Goal: Navigation & Orientation: Find specific page/section

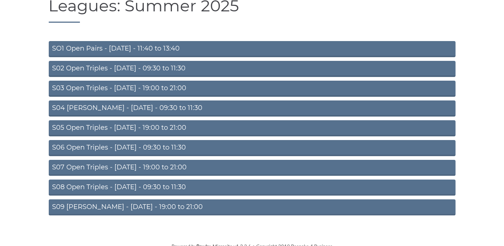
scroll to position [64, 0]
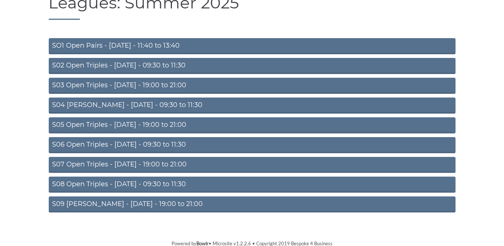
click at [152, 124] on link "S05 Open Triples - Wednesday - 19:00 to 21:00" at bounding box center [252, 125] width 407 height 16
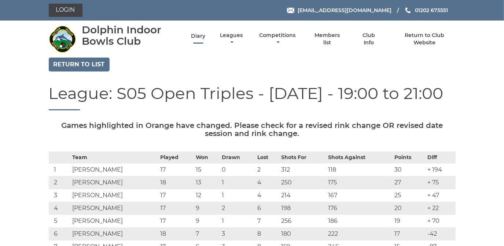
click at [198, 34] on link "Diary" at bounding box center [198, 36] width 14 height 7
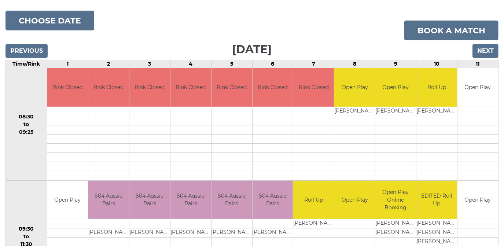
scroll to position [73, 0]
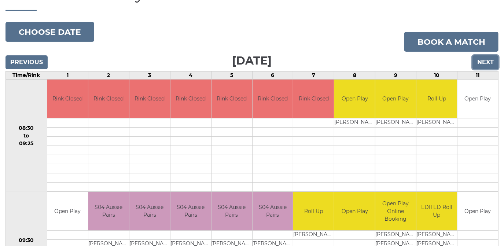
click at [487, 63] on input "Next" at bounding box center [486, 62] width 26 height 14
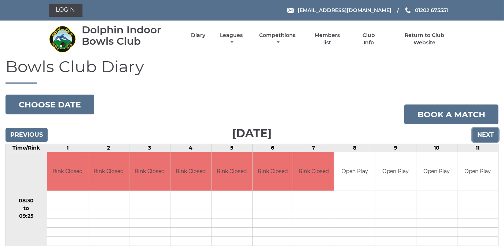
click at [488, 134] on input "Next" at bounding box center [486, 135] width 26 height 14
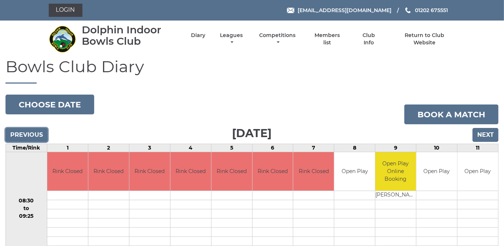
click at [28, 133] on input "Previous" at bounding box center [27, 135] width 42 height 14
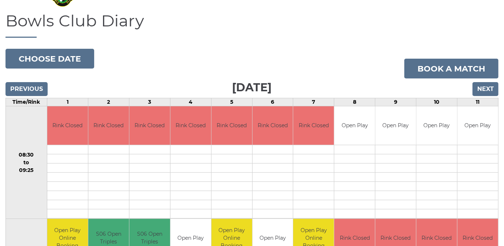
scroll to position [133, 0]
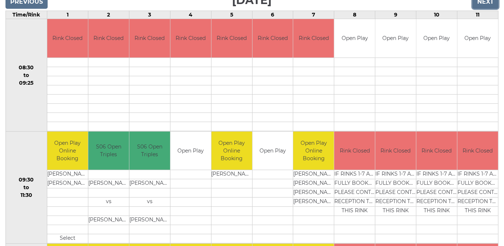
click at [486, 2] on input "Next" at bounding box center [486, 2] width 26 height 14
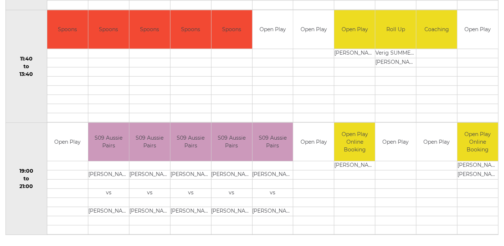
scroll to position [373, 0]
